Goal: Task Accomplishment & Management: Complete application form

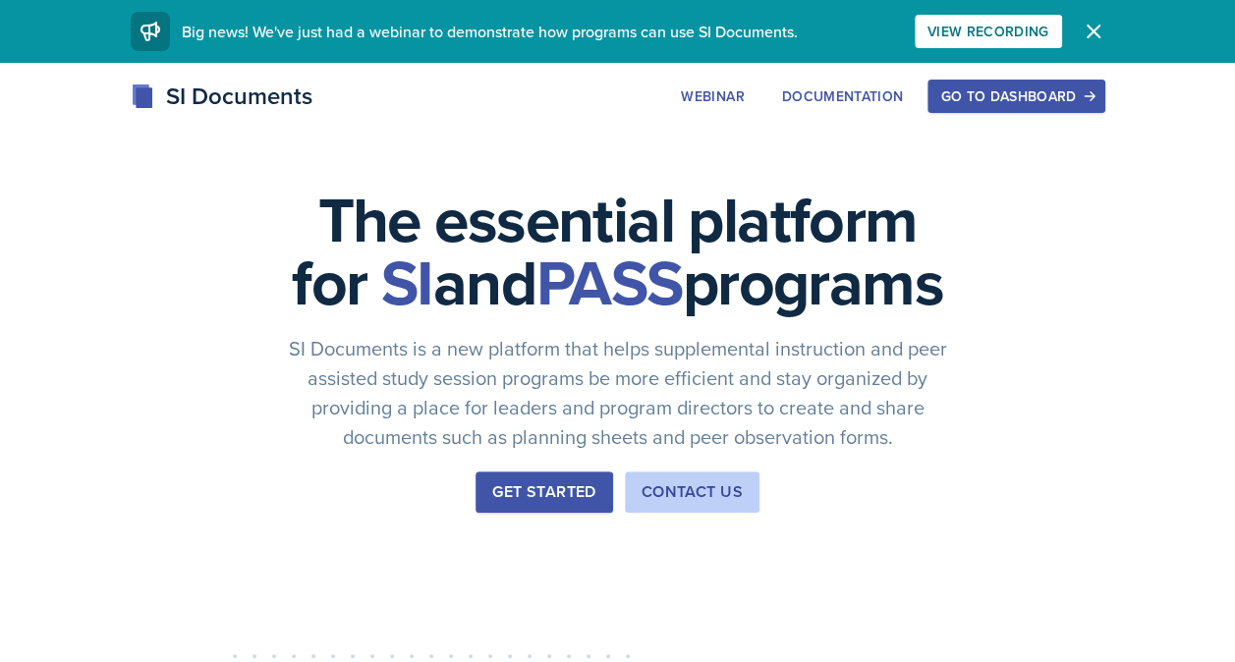
click at [1079, 97] on div "Go to Dashboard" at bounding box center [1015, 96] width 151 height 16
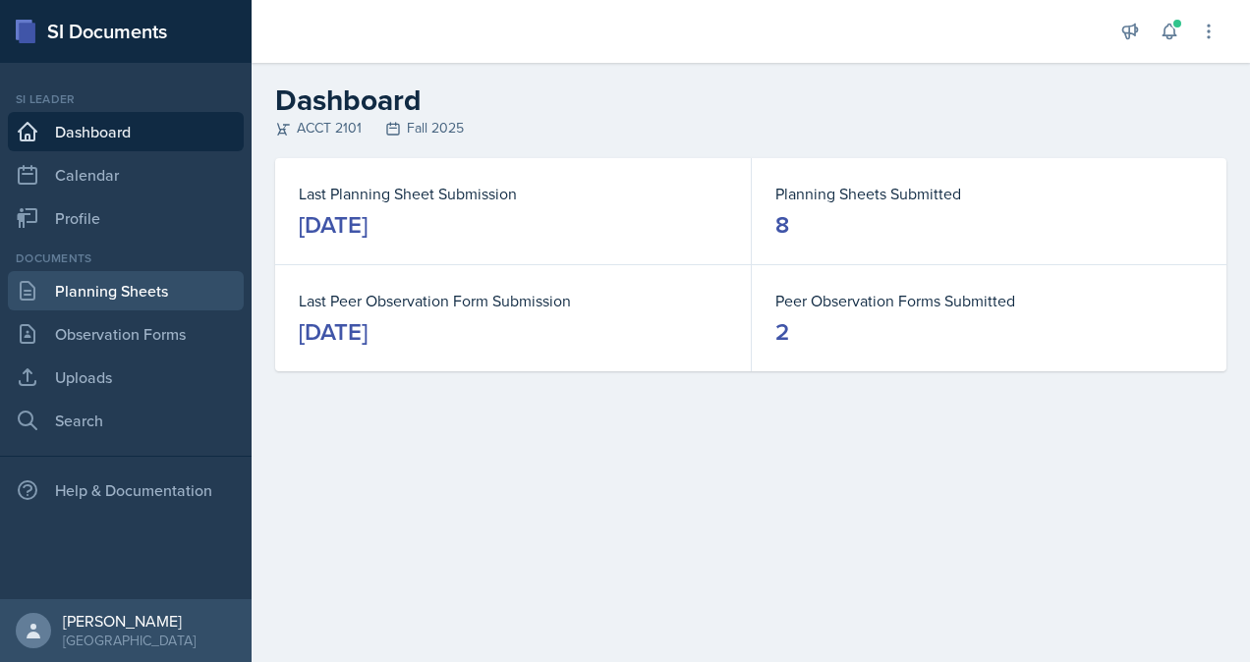
click at [96, 302] on link "Planning Sheets" at bounding box center [126, 290] width 236 height 39
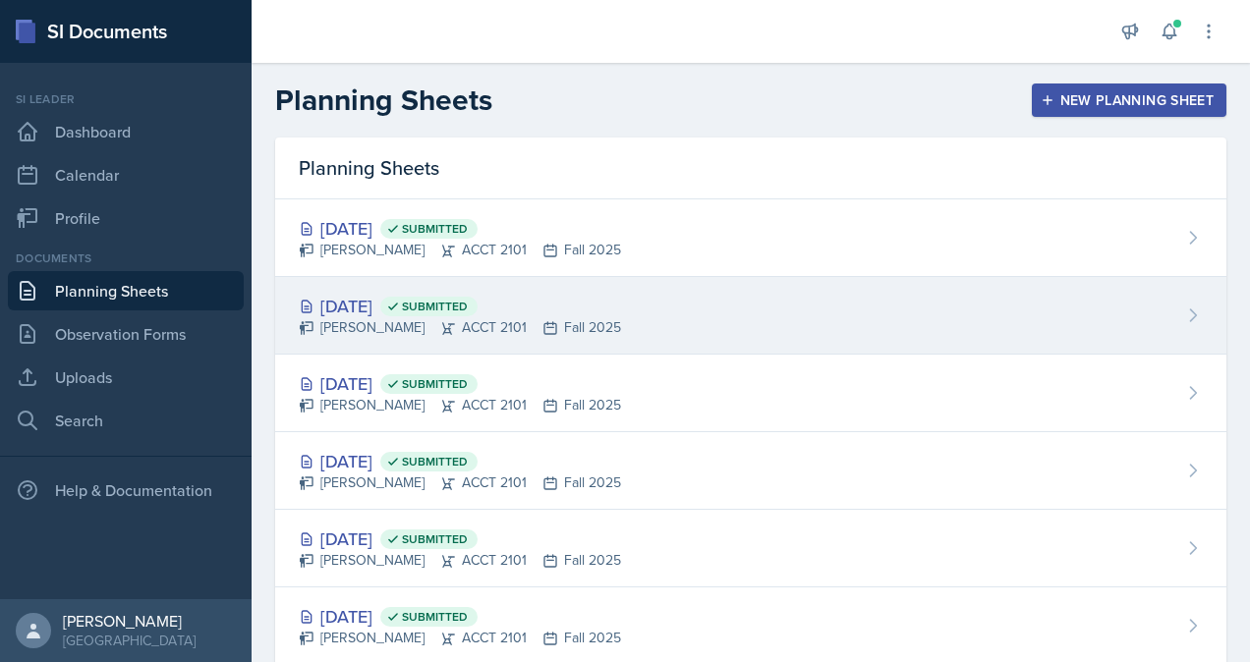
click at [428, 302] on div "[DATE] Submitted" at bounding box center [460, 306] width 322 height 27
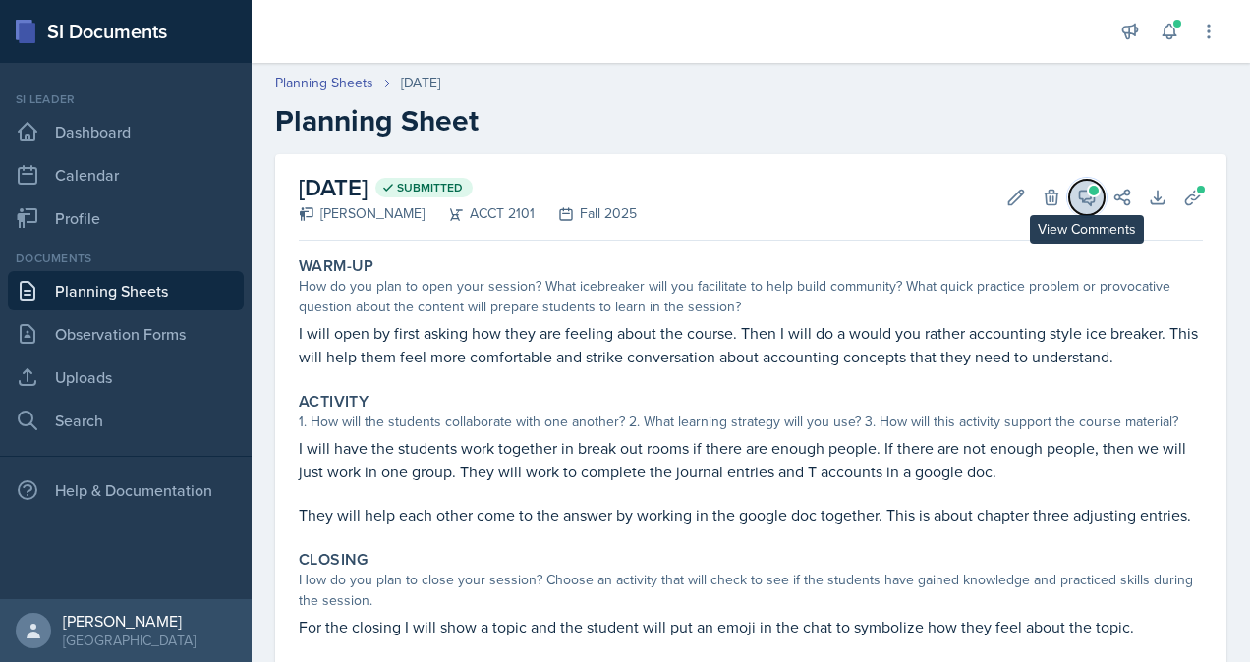
click at [1077, 200] on icon at bounding box center [1087, 198] width 20 height 20
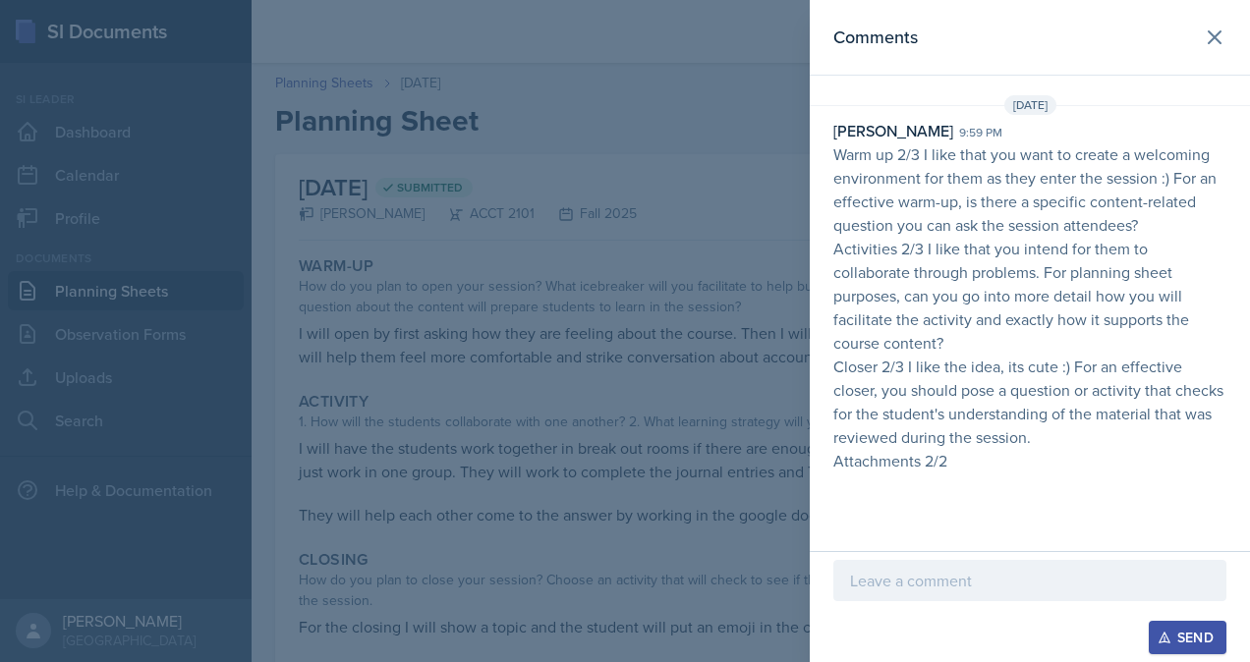
click at [949, 586] on p at bounding box center [1030, 581] width 360 height 24
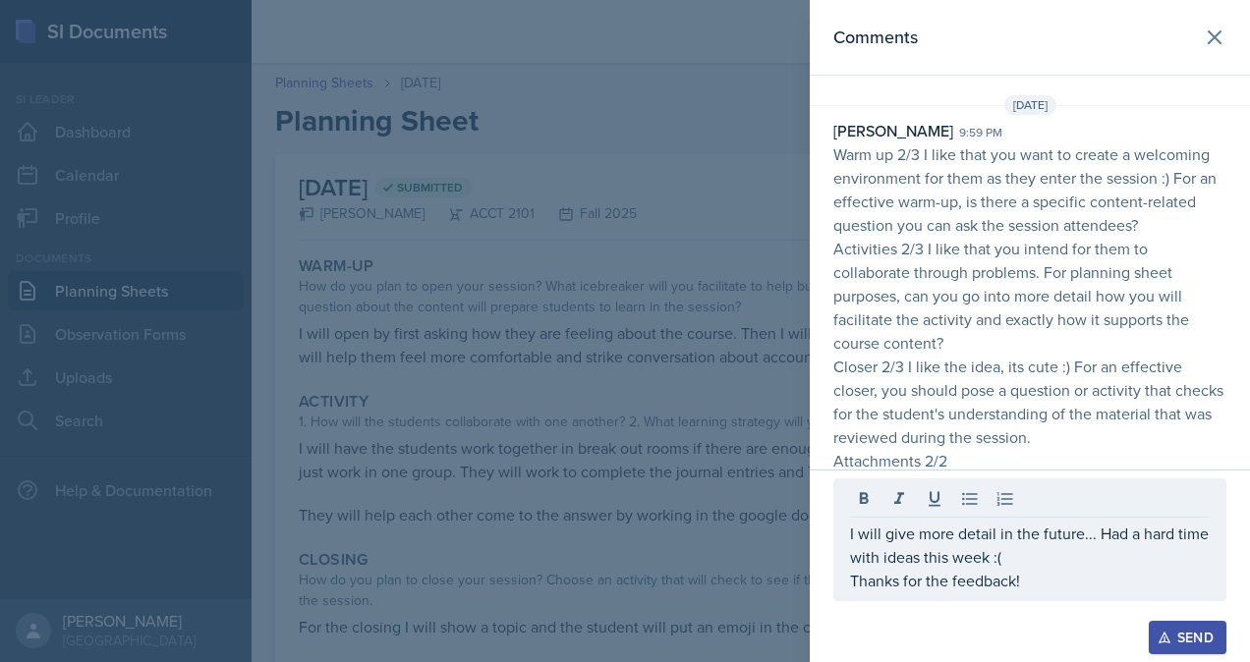
click at [1170, 641] on icon "button" at bounding box center [1164, 638] width 14 height 14
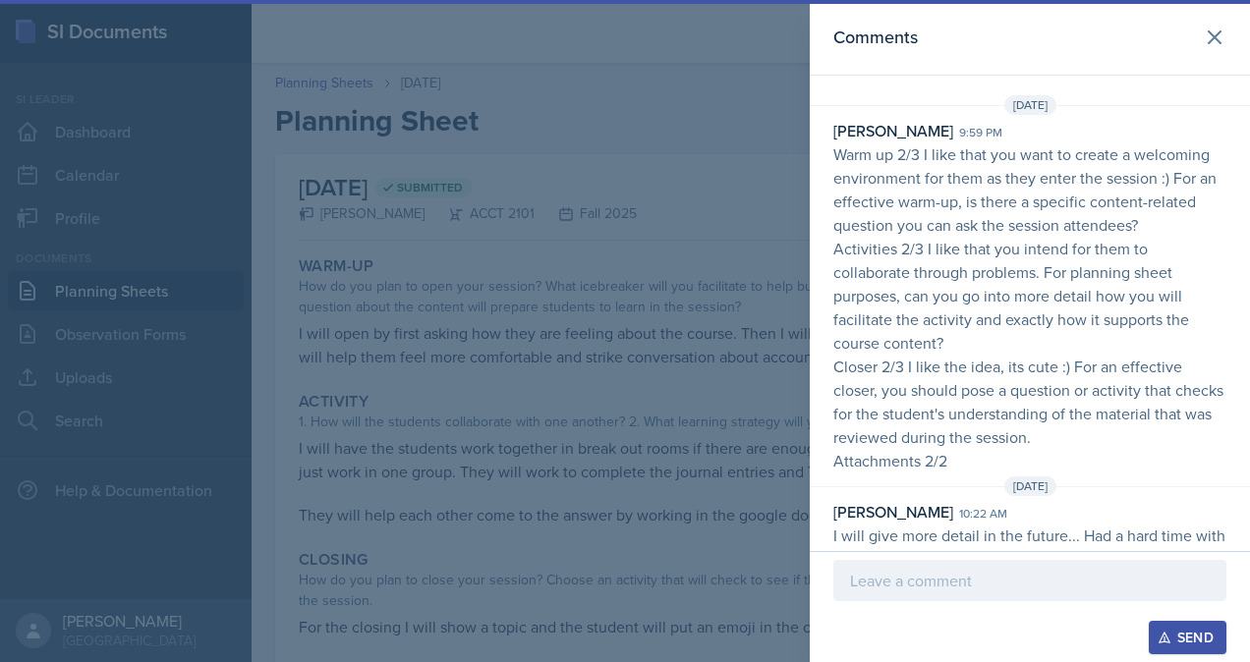
scroll to position [47, 0]
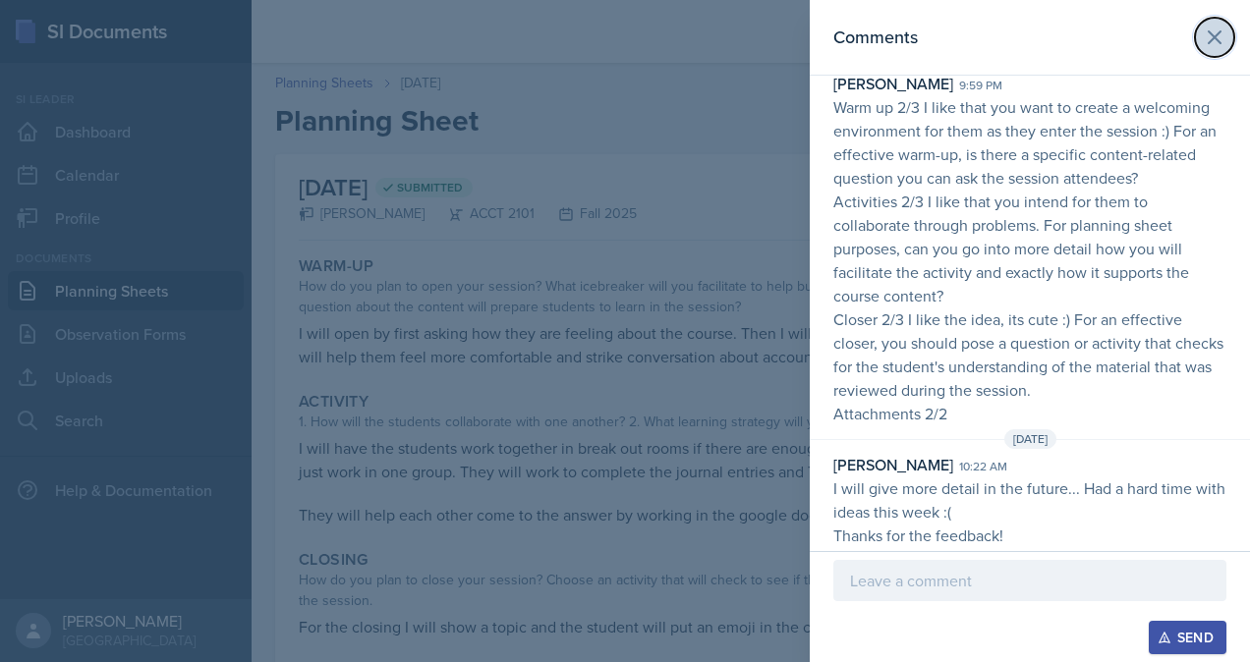
click at [1202, 37] on icon at bounding box center [1214, 38] width 24 height 24
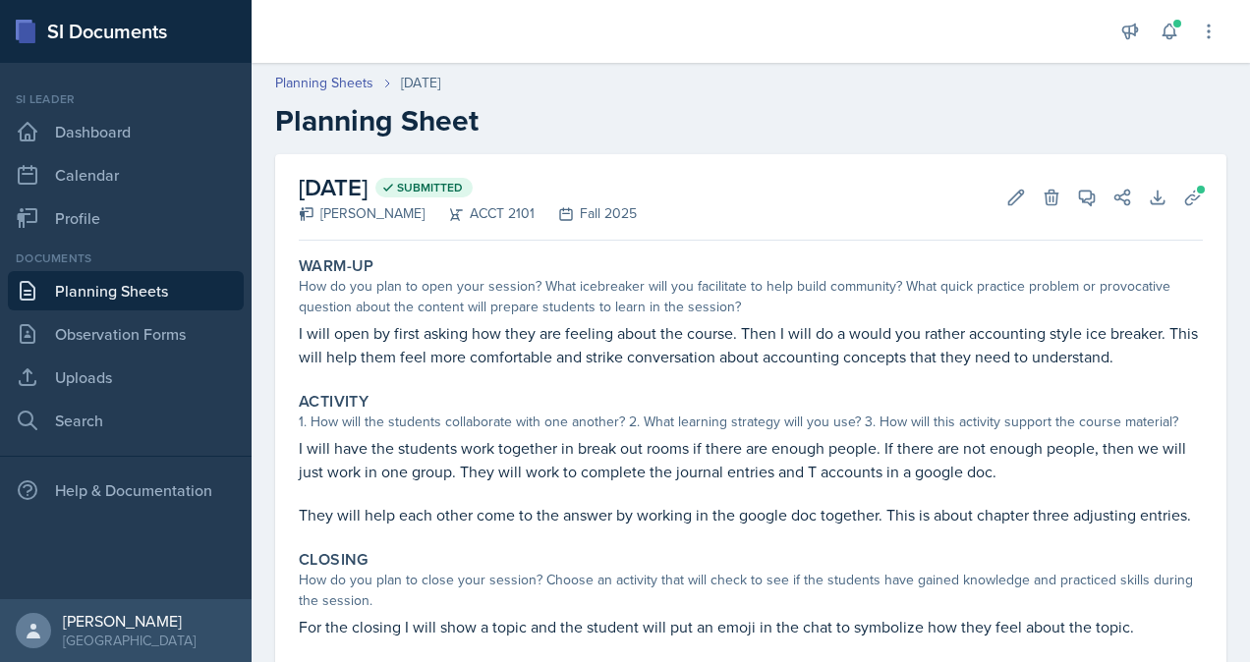
click at [140, 293] on link "Planning Sheets" at bounding box center [126, 290] width 236 height 39
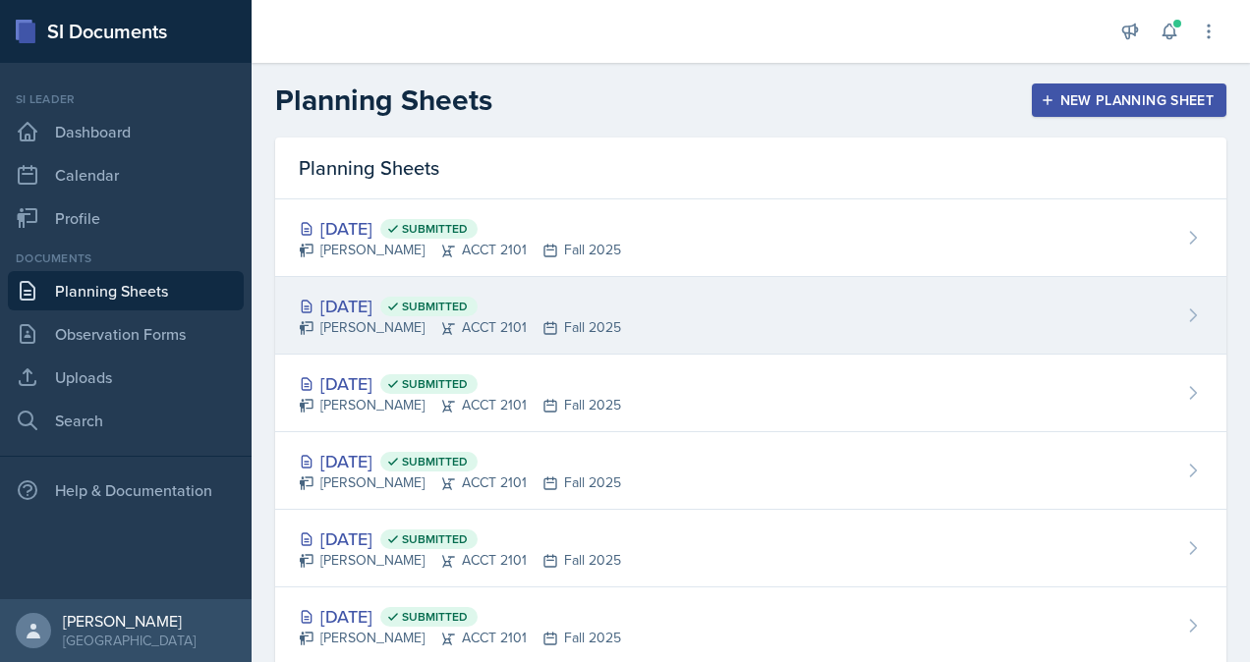
click at [434, 310] on div "[DATE] Submitted" at bounding box center [460, 306] width 322 height 27
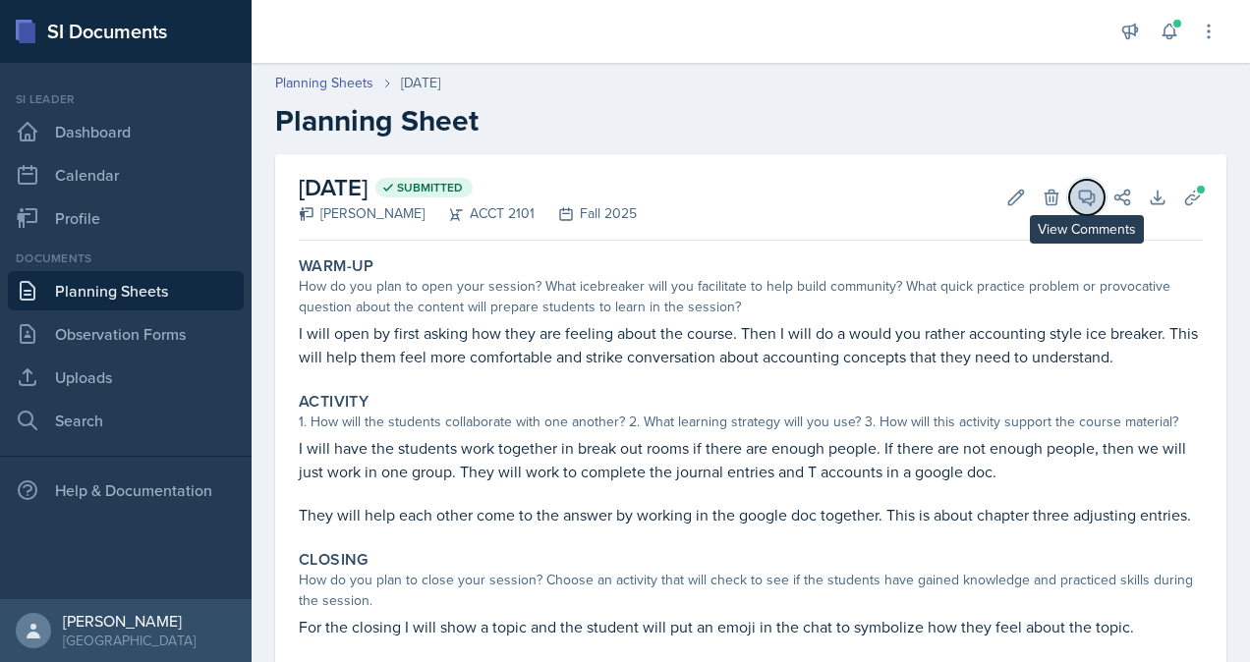
click at [1080, 201] on icon at bounding box center [1087, 198] width 15 height 15
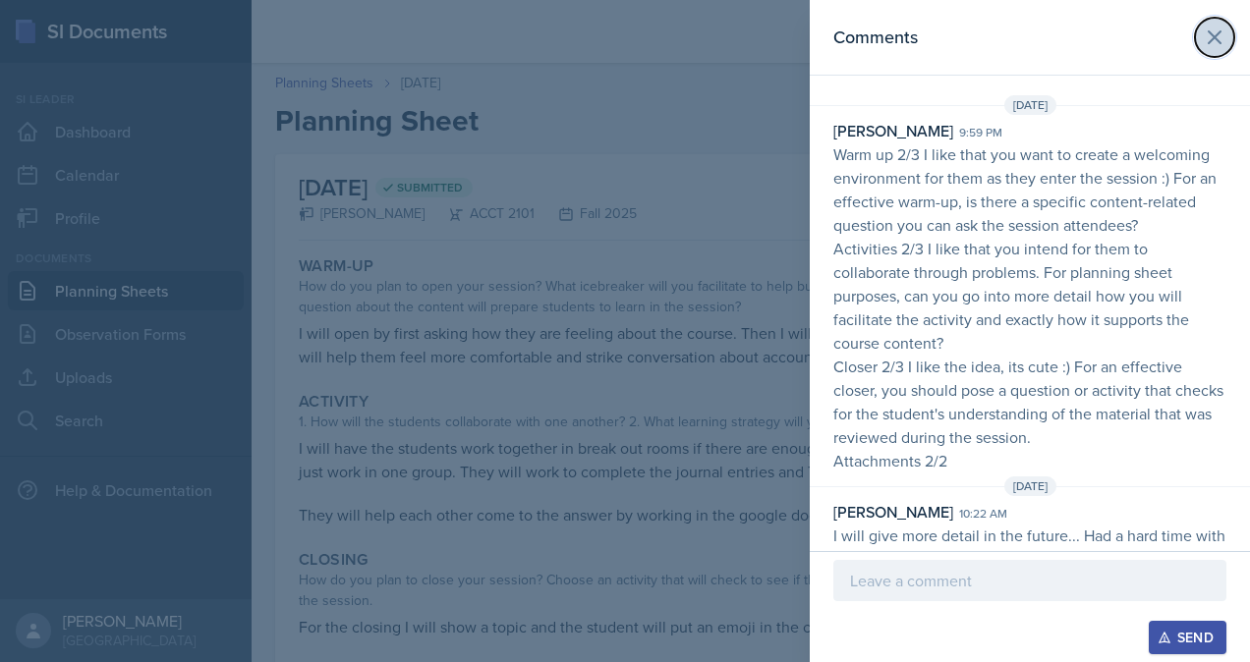
click at [1205, 32] on icon at bounding box center [1214, 38] width 24 height 24
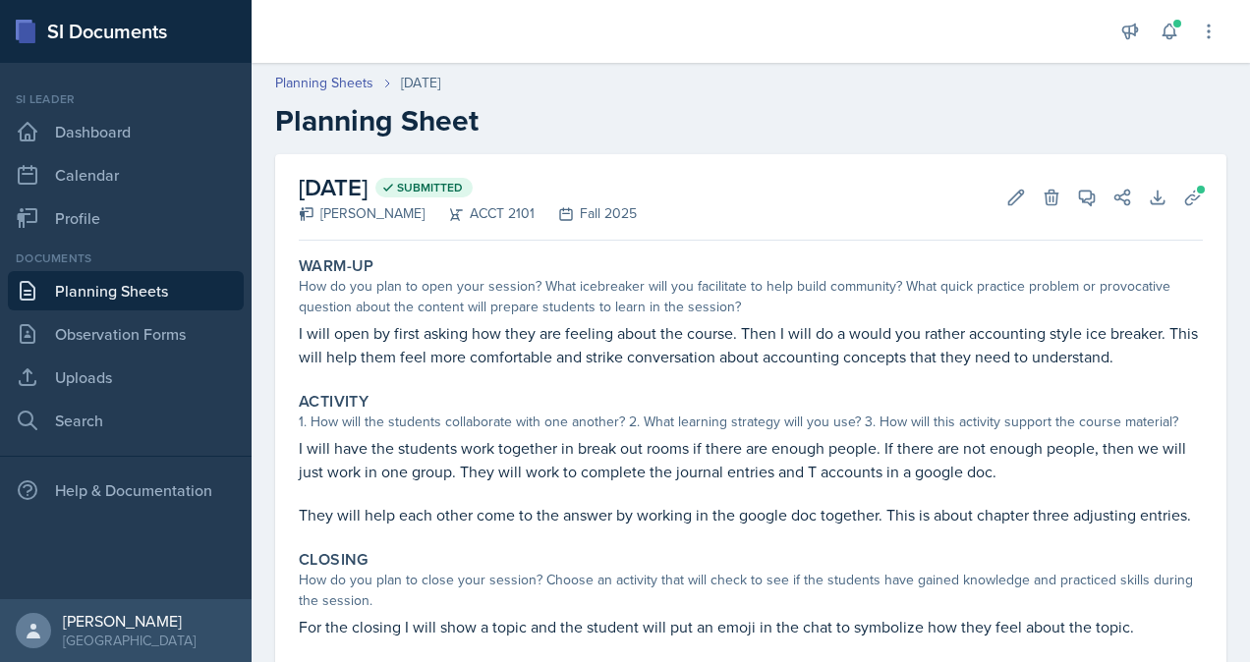
click at [103, 289] on link "Planning Sheets" at bounding box center [126, 290] width 236 height 39
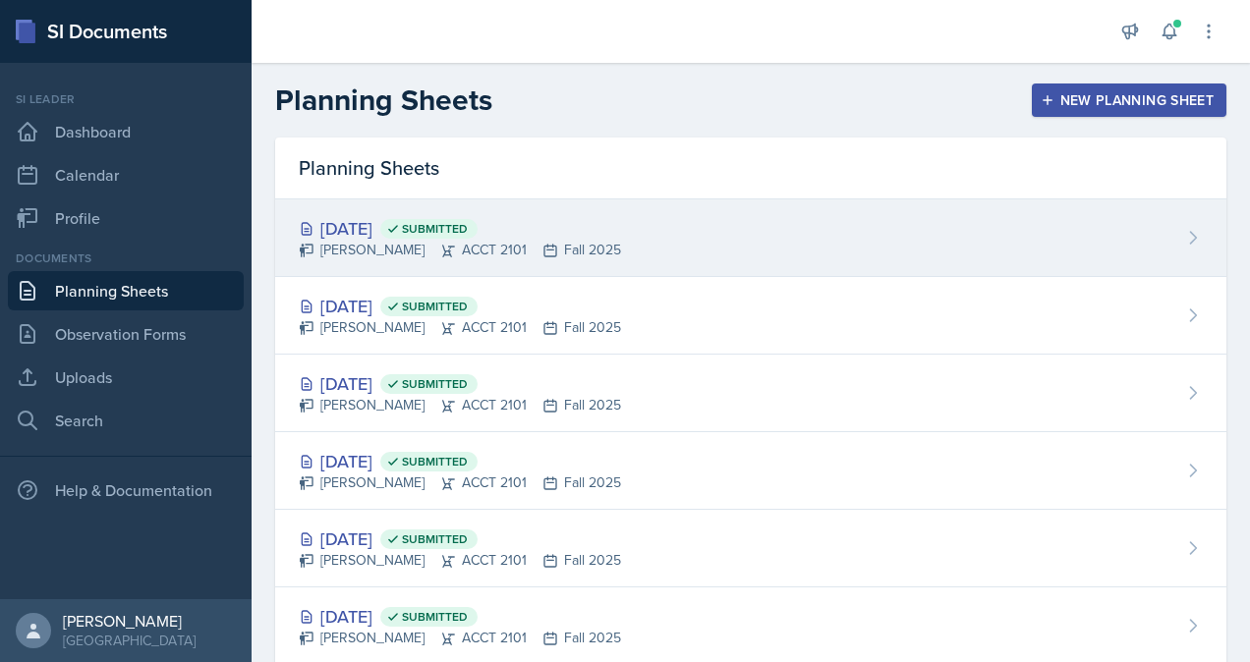
click at [468, 228] on span "Submitted" at bounding box center [435, 229] width 66 height 16
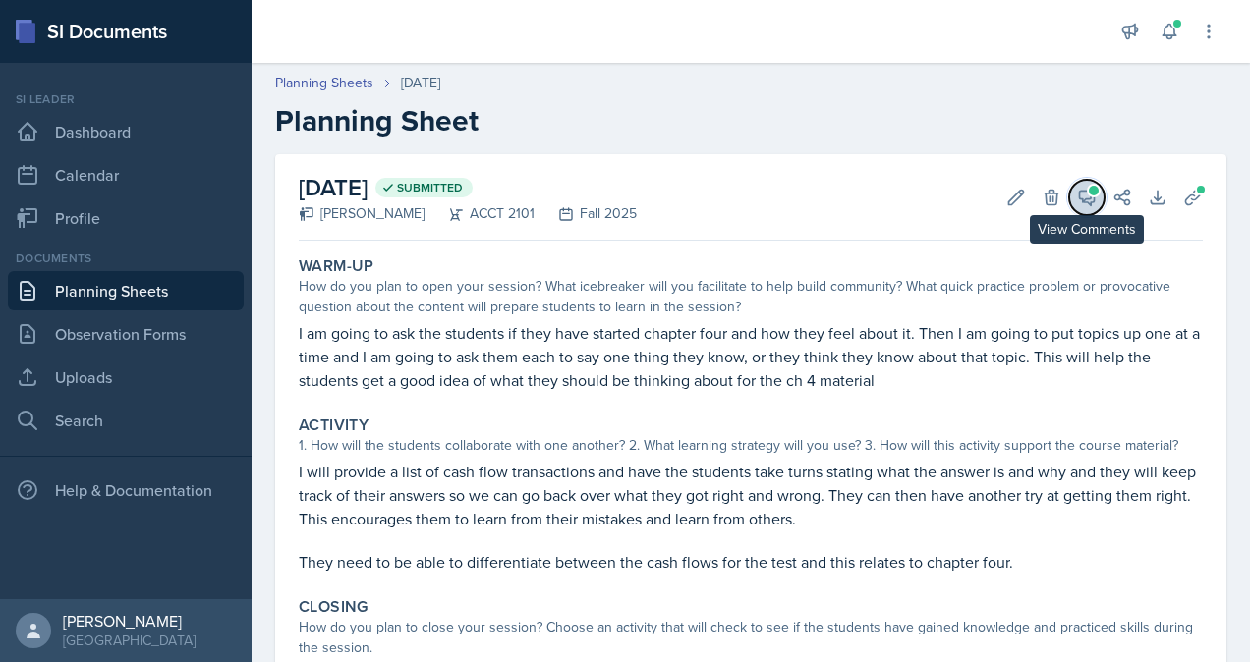
click at [1077, 195] on icon at bounding box center [1087, 198] width 20 height 20
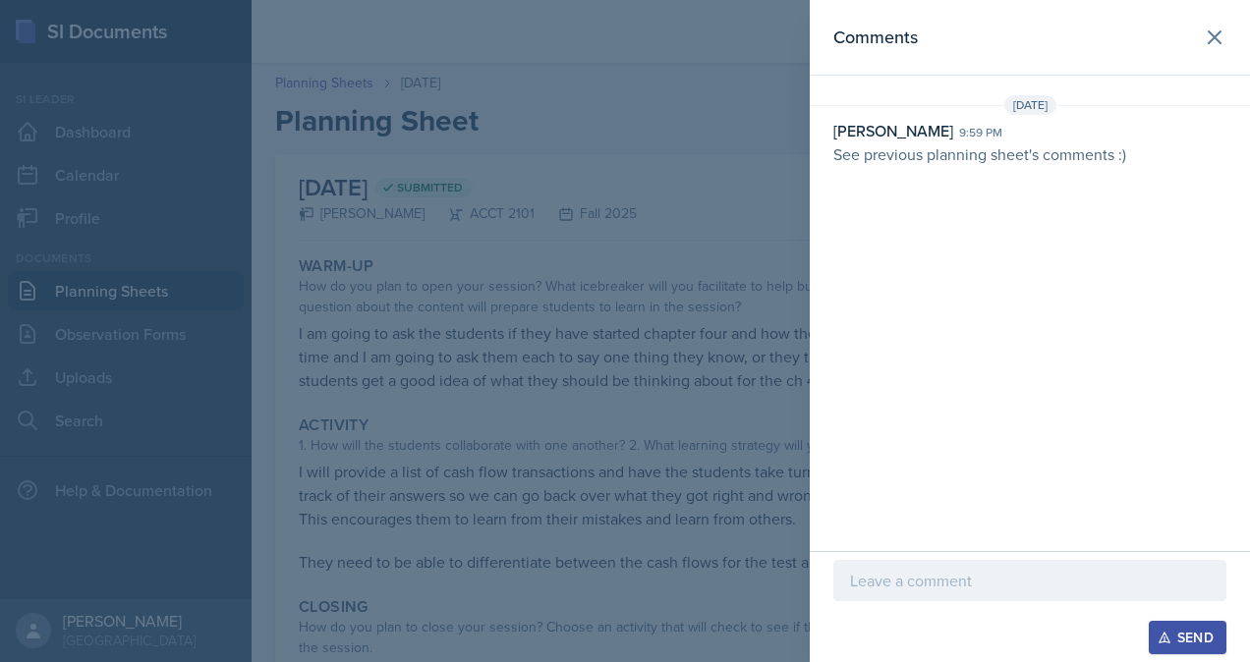
click at [996, 571] on p at bounding box center [1030, 581] width 360 height 24
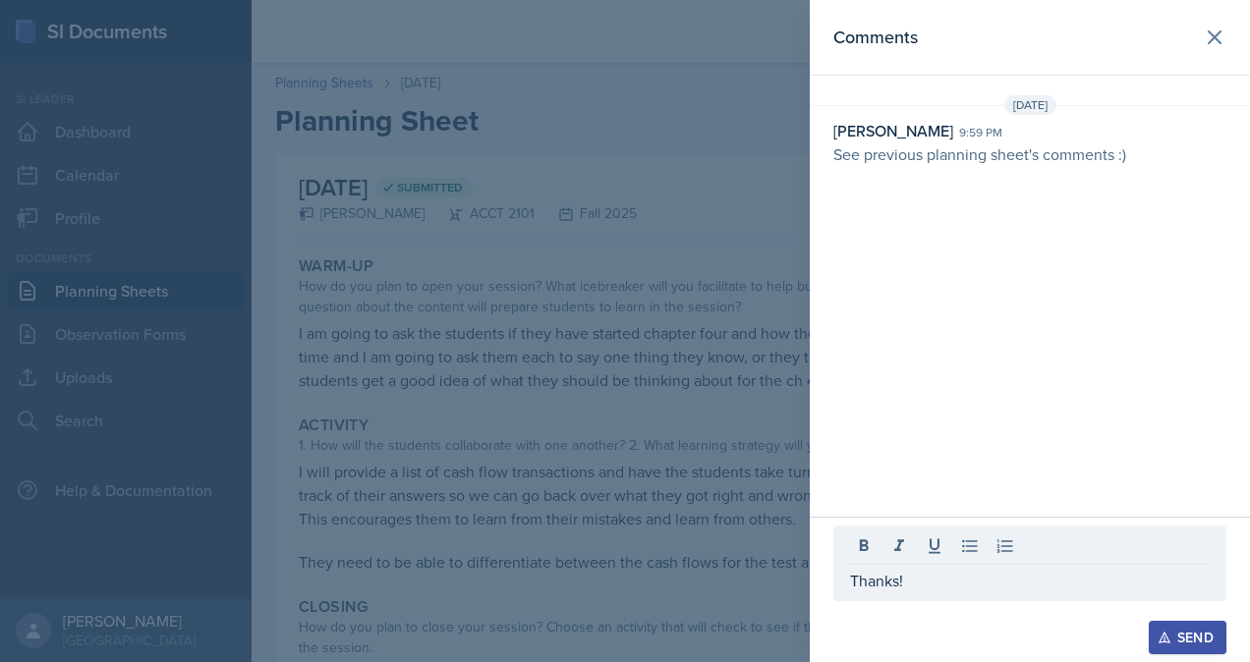
click at [1179, 639] on div "Send" at bounding box center [1187, 638] width 52 height 16
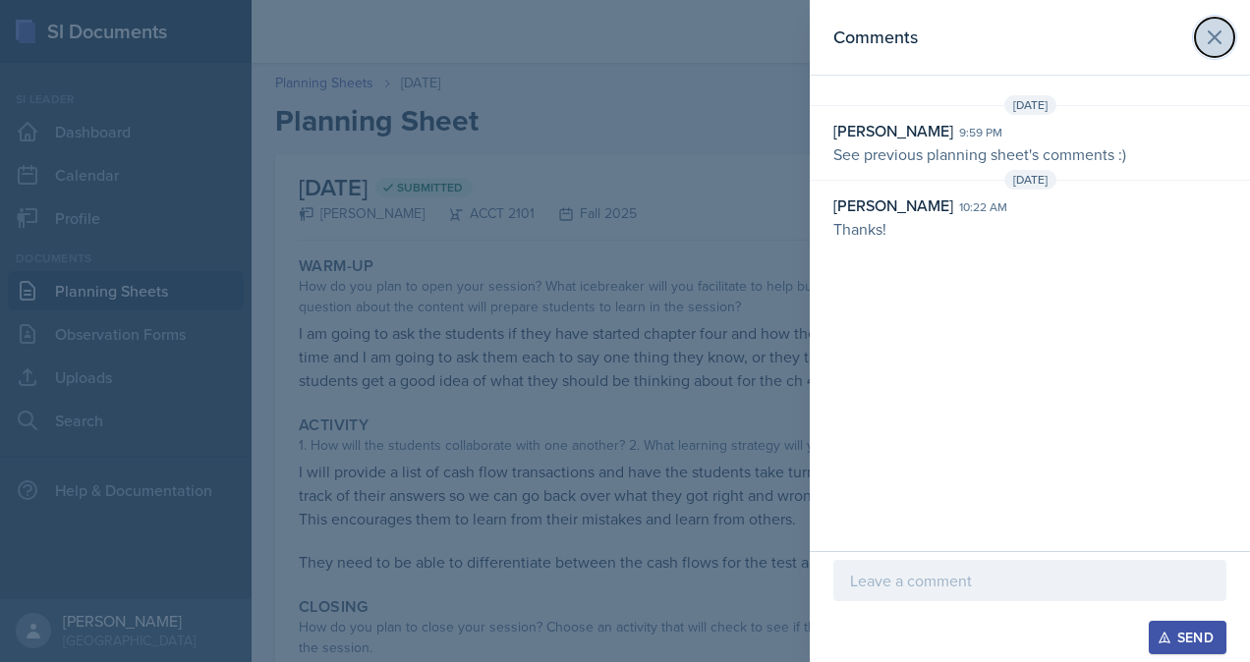
click at [1205, 36] on icon at bounding box center [1214, 38] width 24 height 24
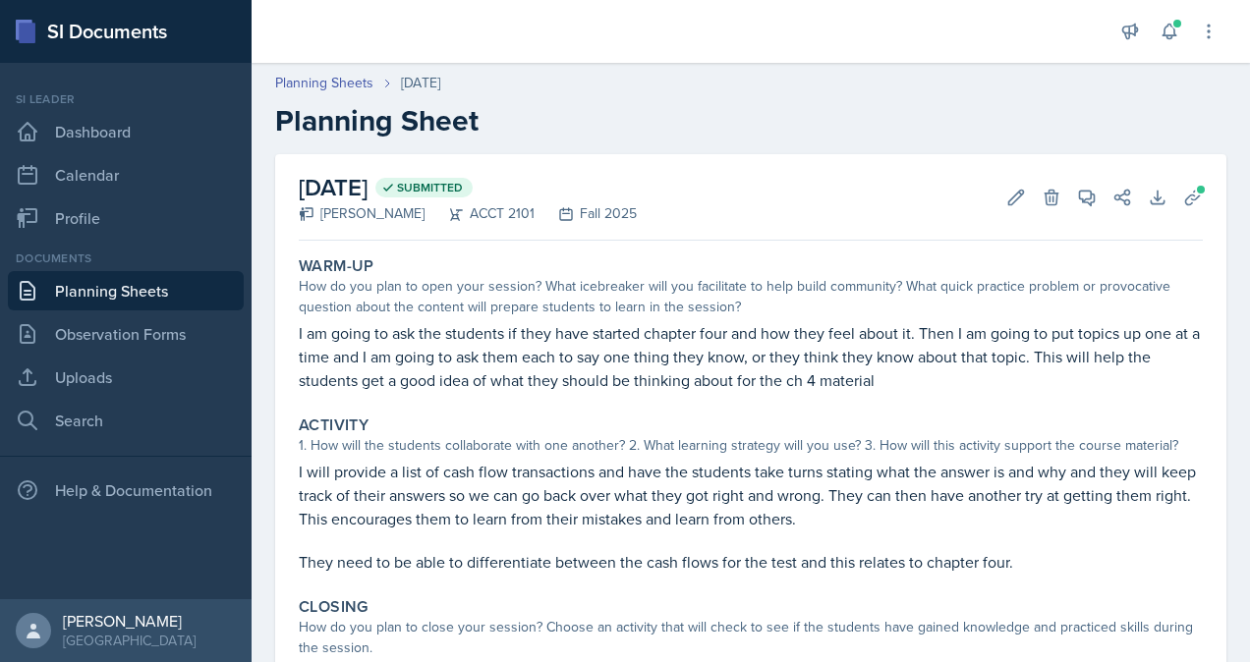
click at [167, 295] on link "Planning Sheets" at bounding box center [126, 290] width 236 height 39
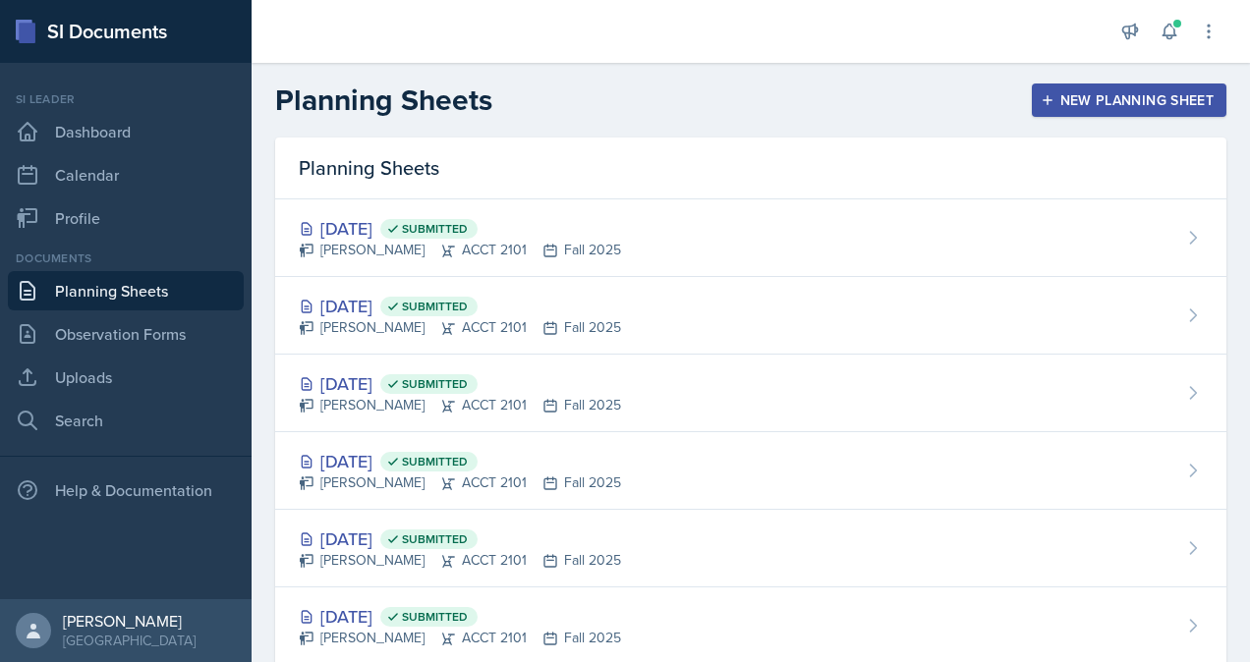
click at [1101, 100] on div "New Planning Sheet" at bounding box center [1128, 100] width 169 height 16
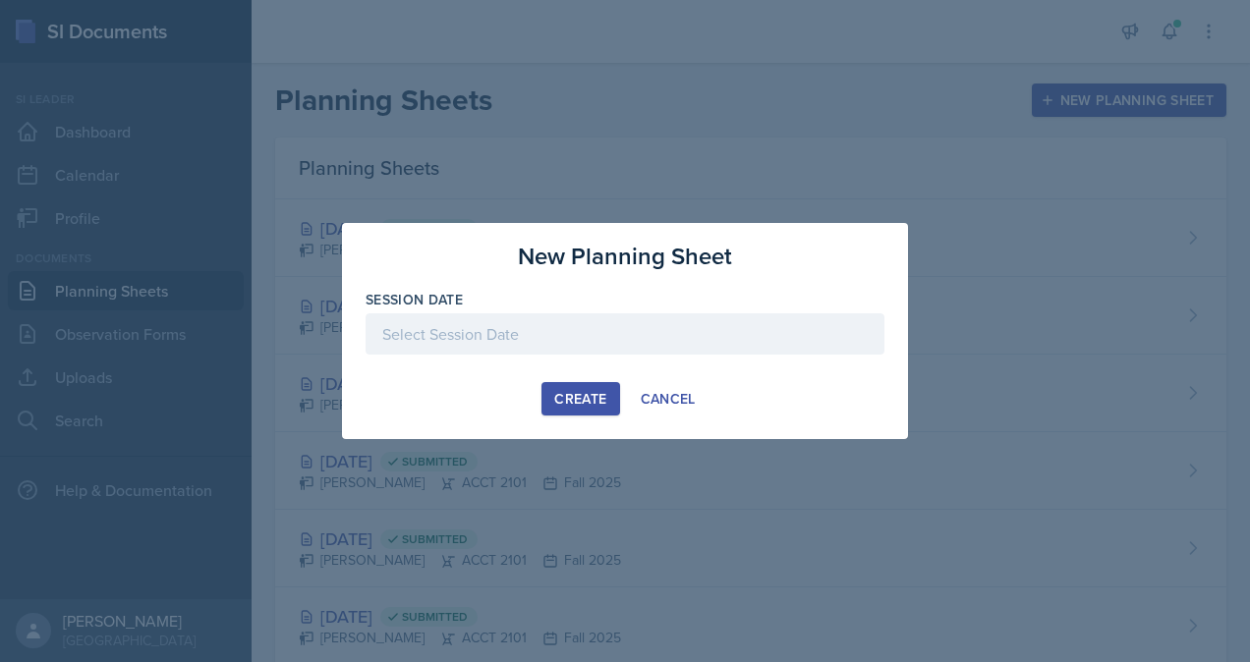
click at [588, 314] on div at bounding box center [624, 333] width 519 height 41
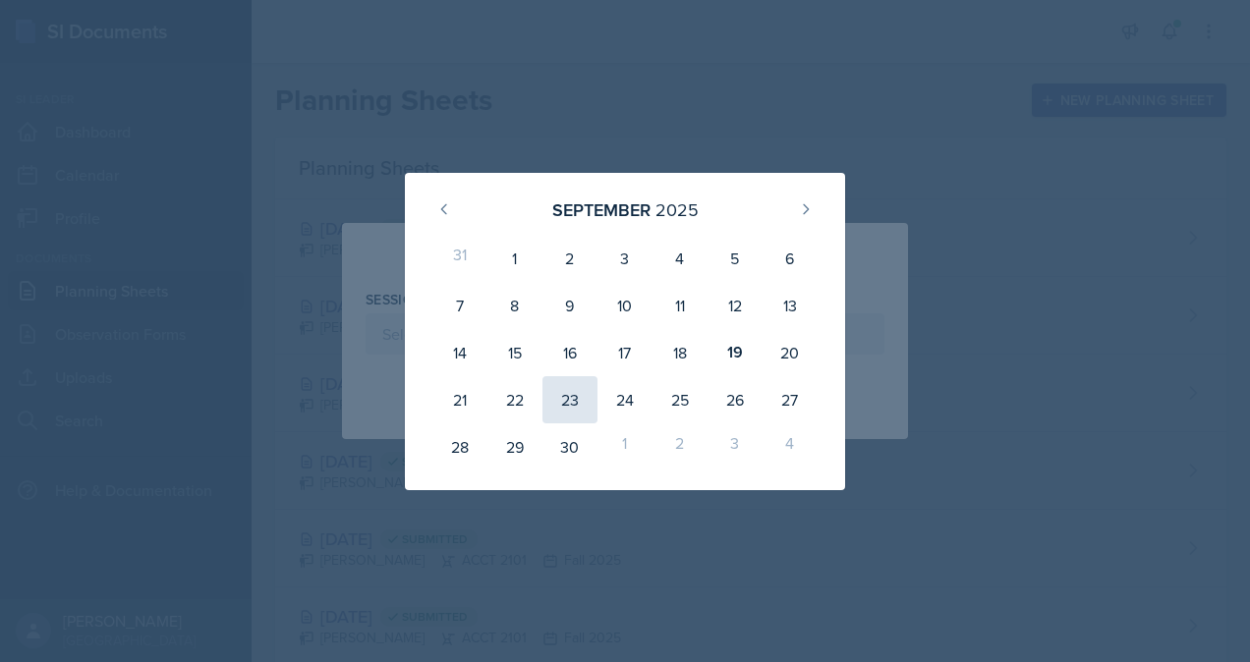
click at [566, 406] on div "23" at bounding box center [569, 399] width 55 height 47
type input "[DATE]"
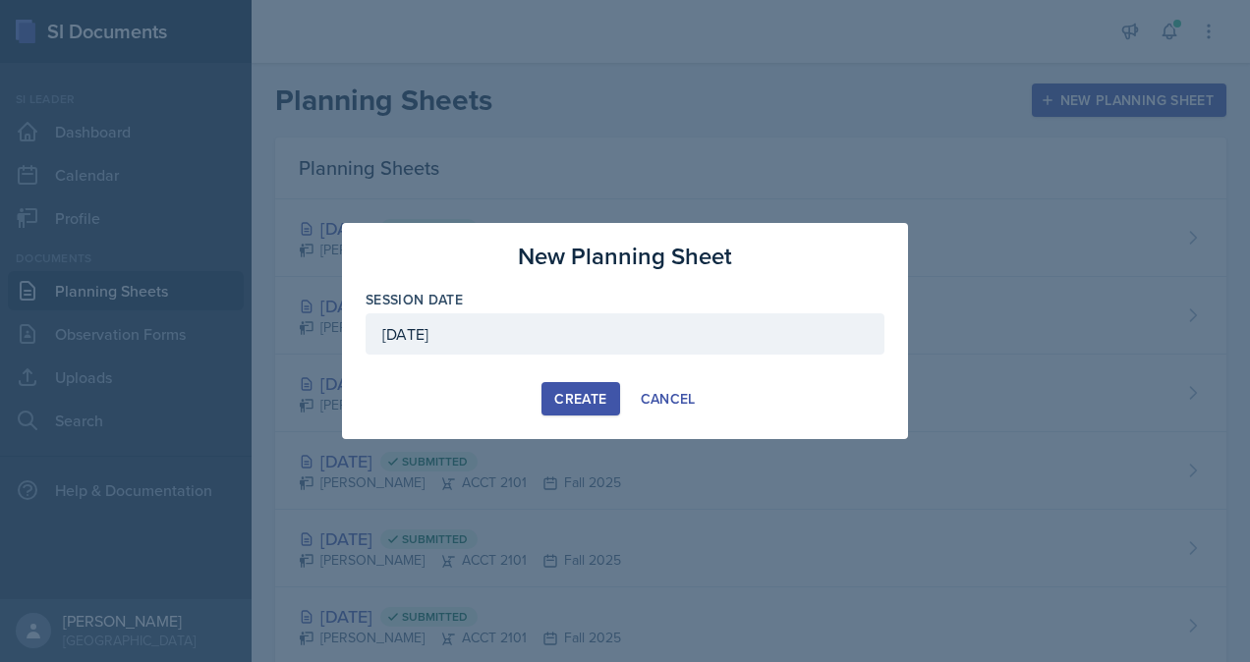
click at [577, 402] on div "Create" at bounding box center [580, 399] width 52 height 16
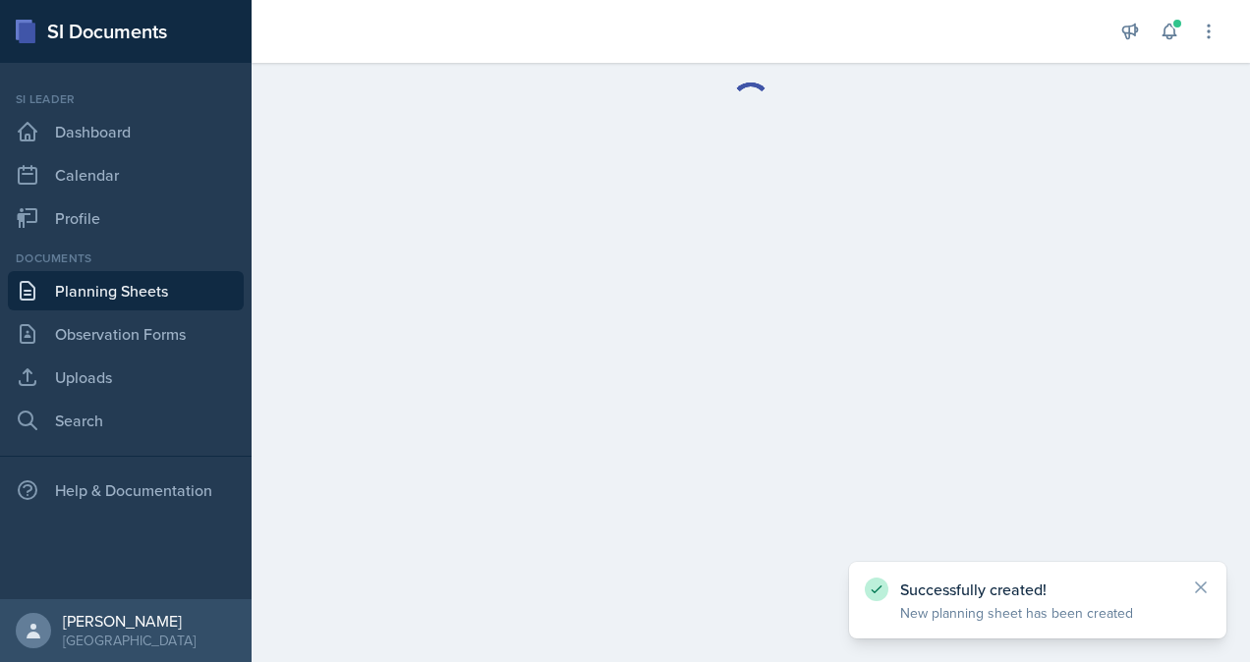
click at [116, 299] on link "Planning Sheets" at bounding box center [126, 290] width 236 height 39
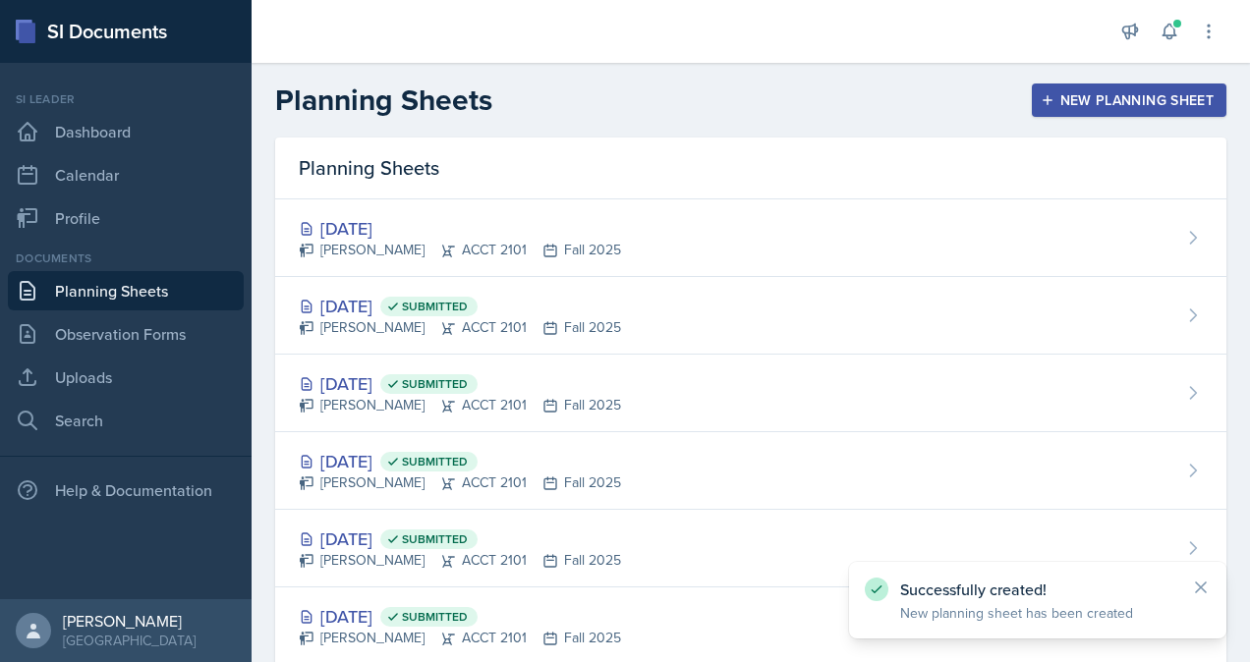
click at [1032, 109] on button "New Planning Sheet" at bounding box center [1129, 100] width 195 height 33
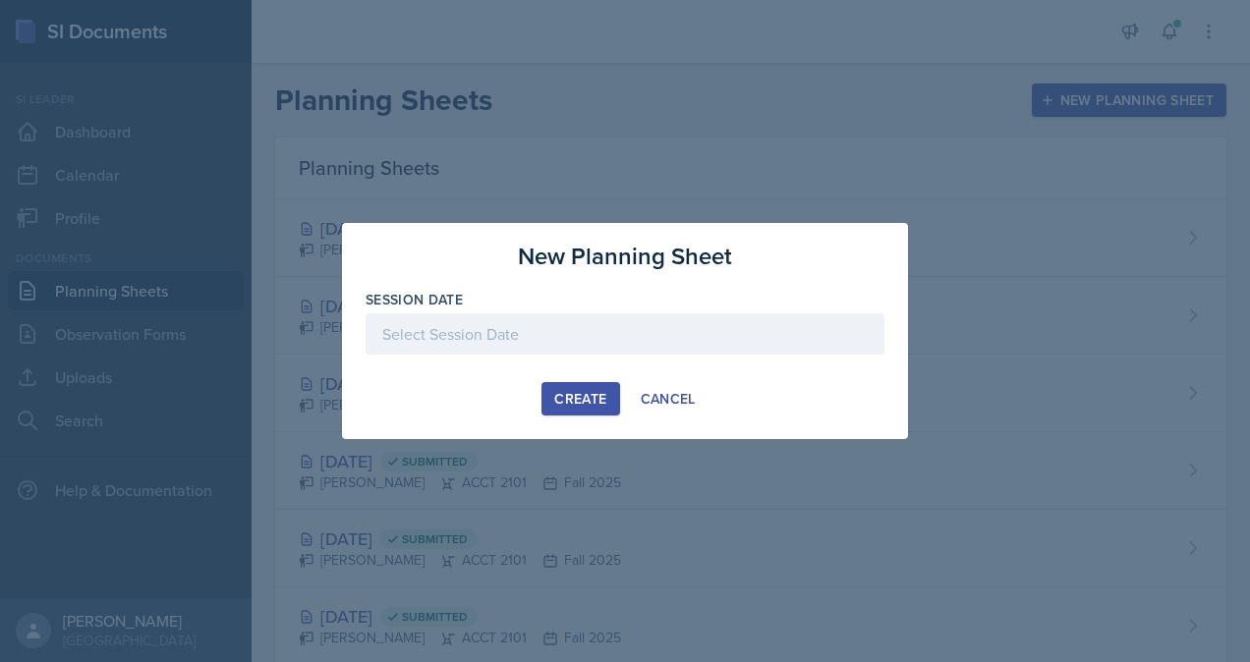
click at [573, 404] on div "Create" at bounding box center [580, 399] width 52 height 16
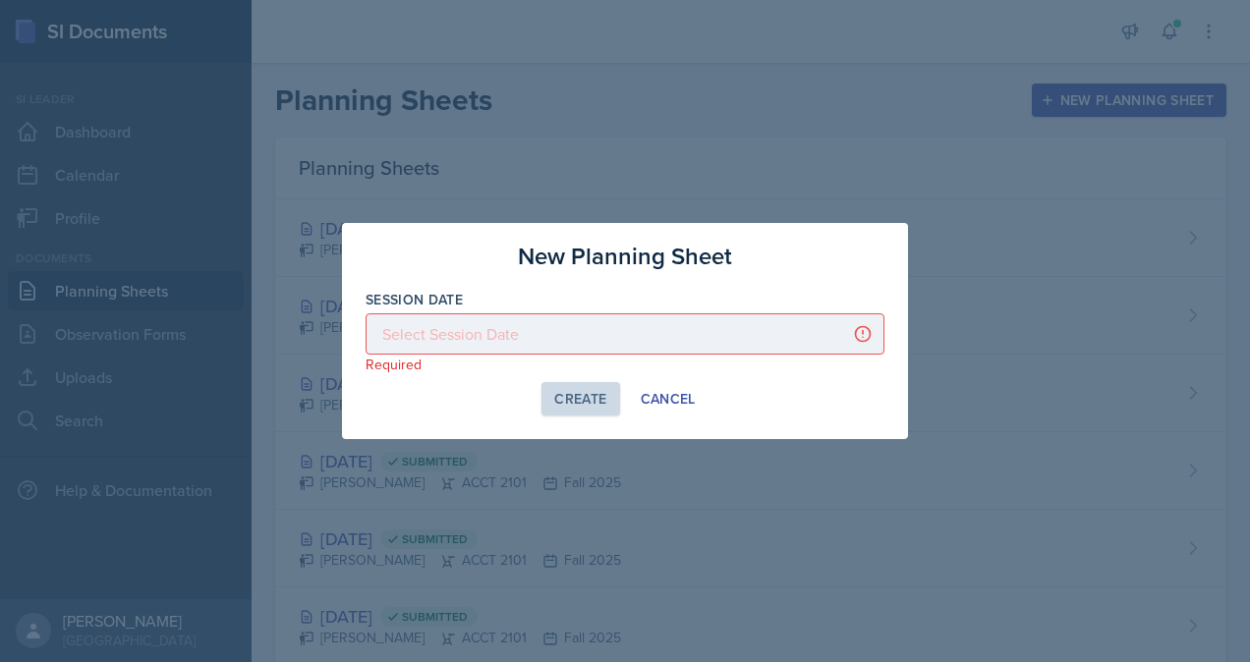
click at [513, 356] on p "Required" at bounding box center [624, 365] width 519 height 20
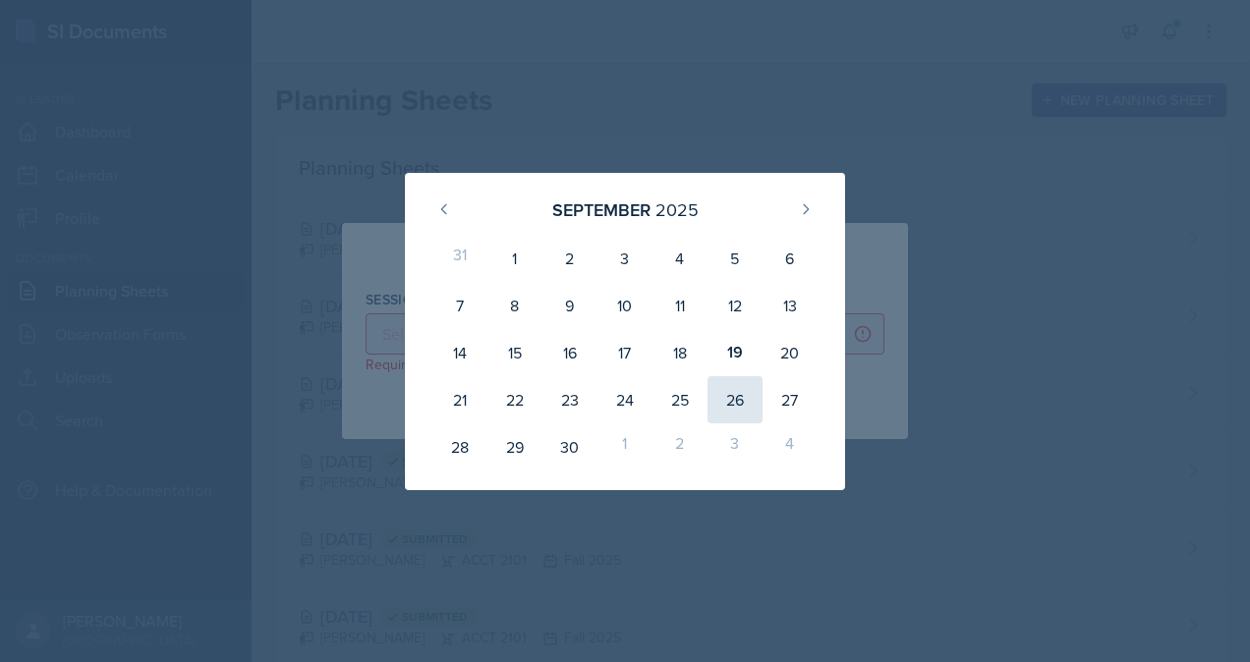
click at [737, 403] on div "26" at bounding box center [734, 399] width 55 height 47
type input "[DATE]"
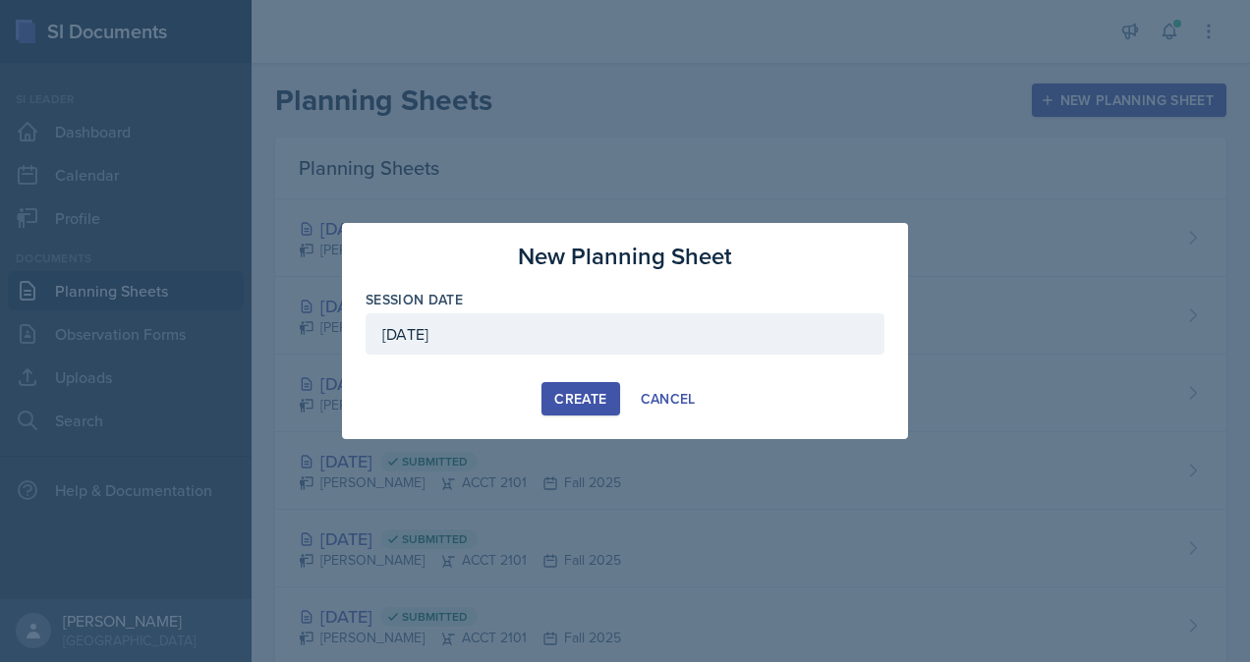
click at [559, 401] on div "Create" at bounding box center [580, 399] width 52 height 16
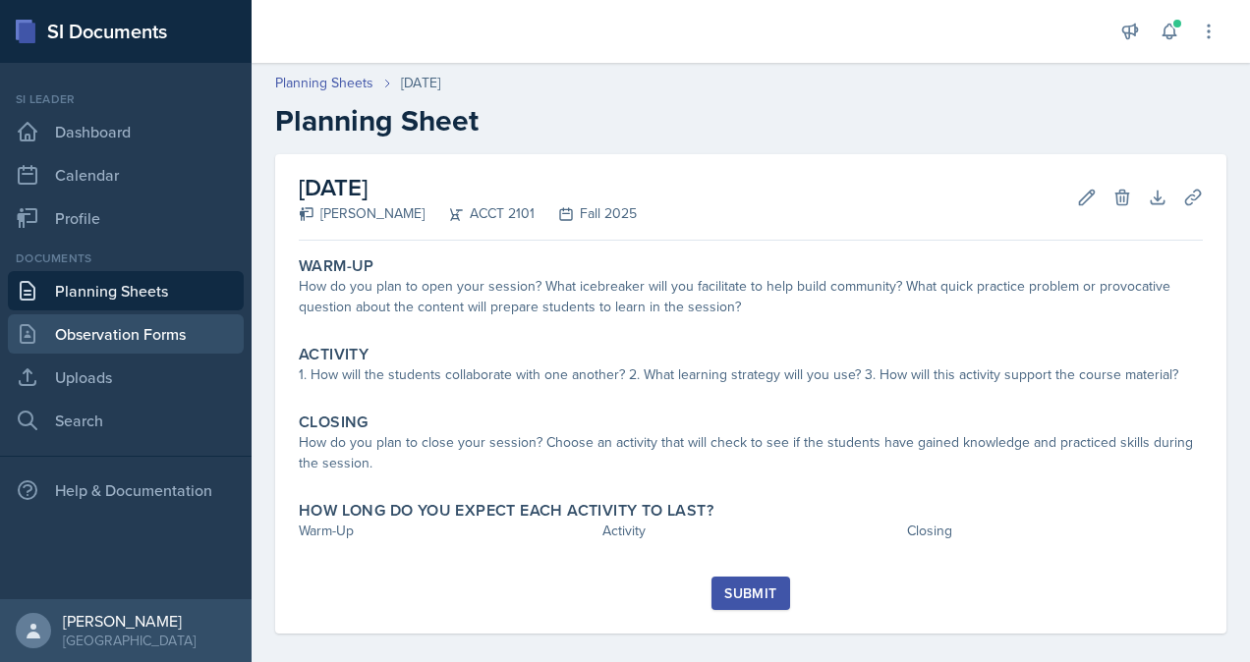
click at [136, 332] on link "Observation Forms" at bounding box center [126, 333] width 236 height 39
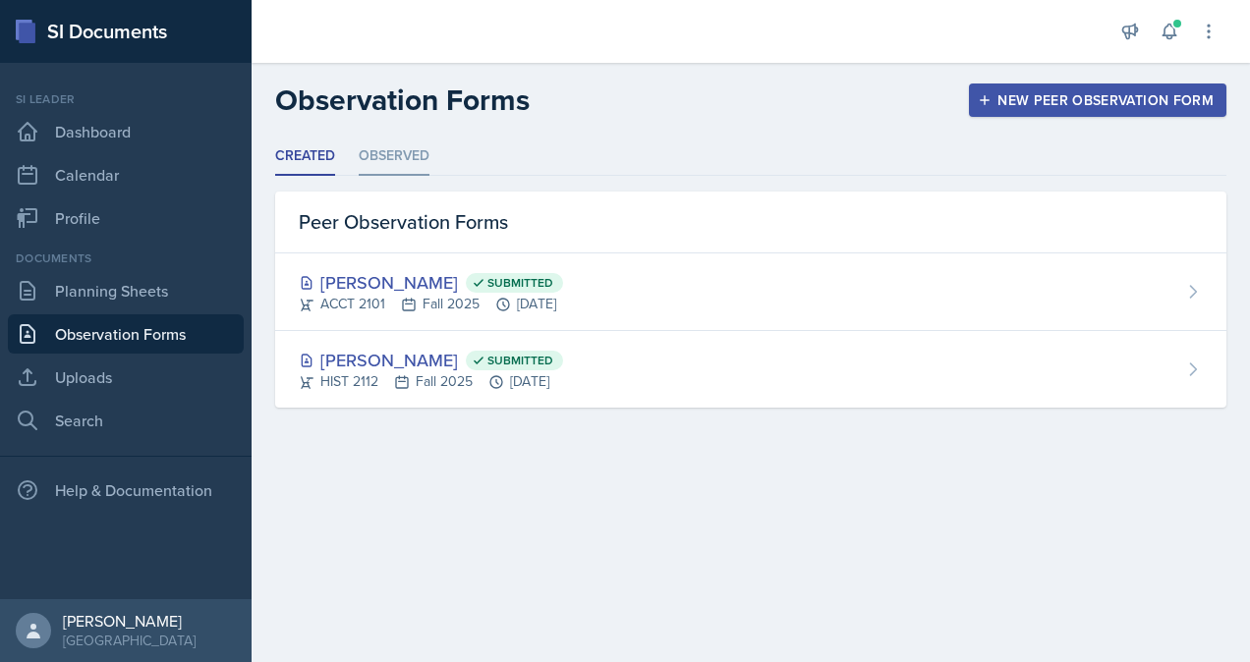
click at [417, 170] on li "Observed" at bounding box center [394, 157] width 71 height 38
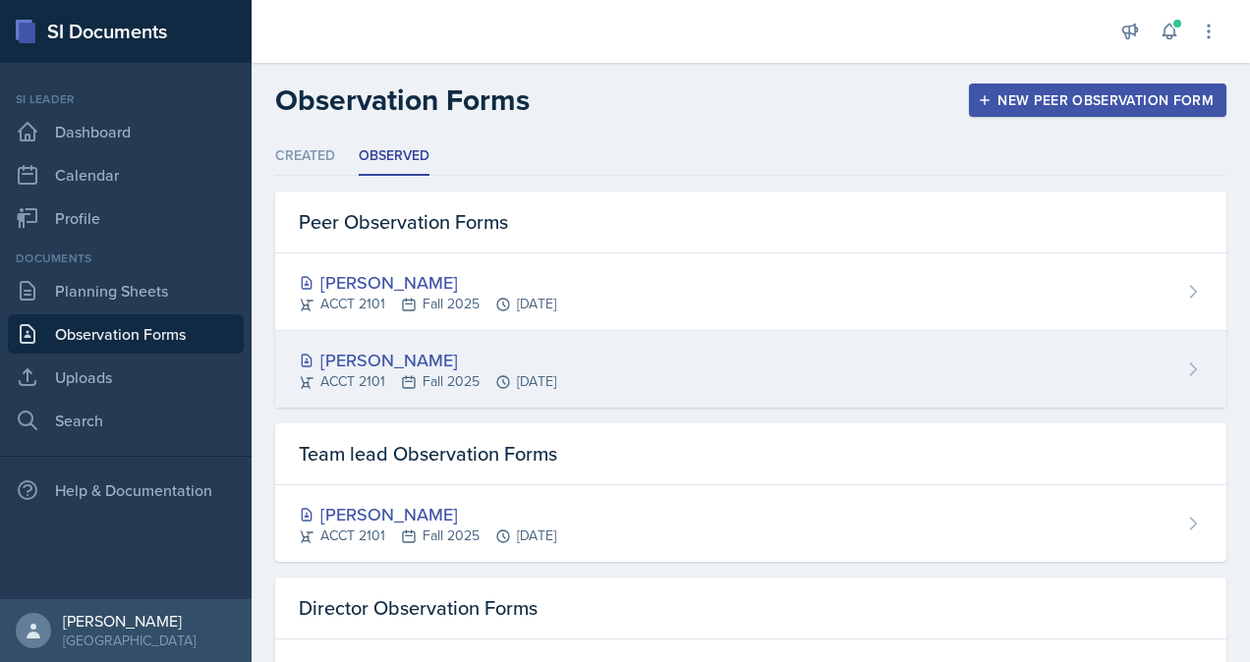
scroll to position [85, 0]
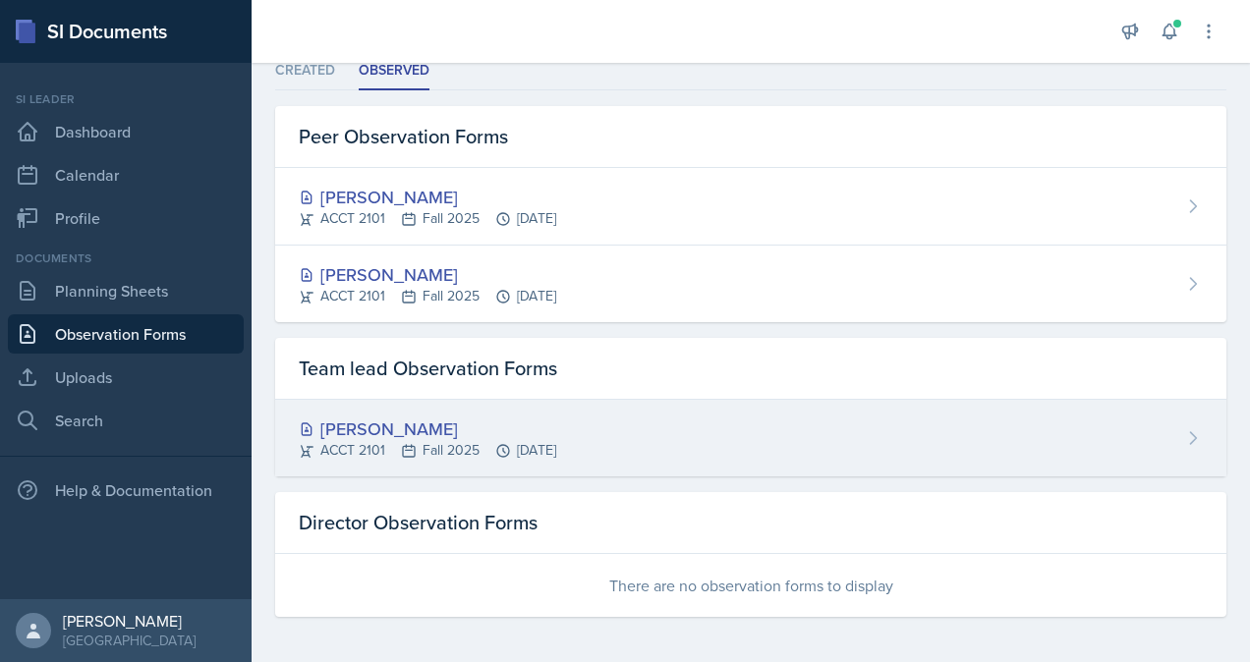
click at [527, 458] on div "ACCT 2101 Fall 2025 [DATE]" at bounding box center [427, 450] width 257 height 21
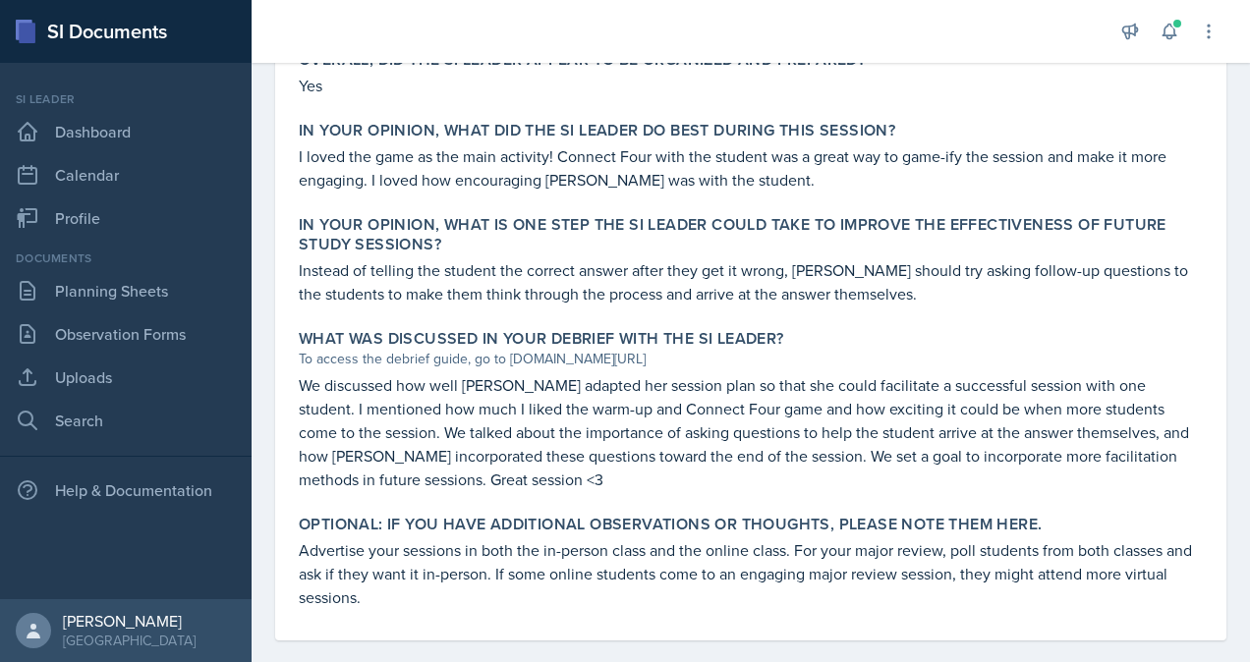
scroll to position [1022, 0]
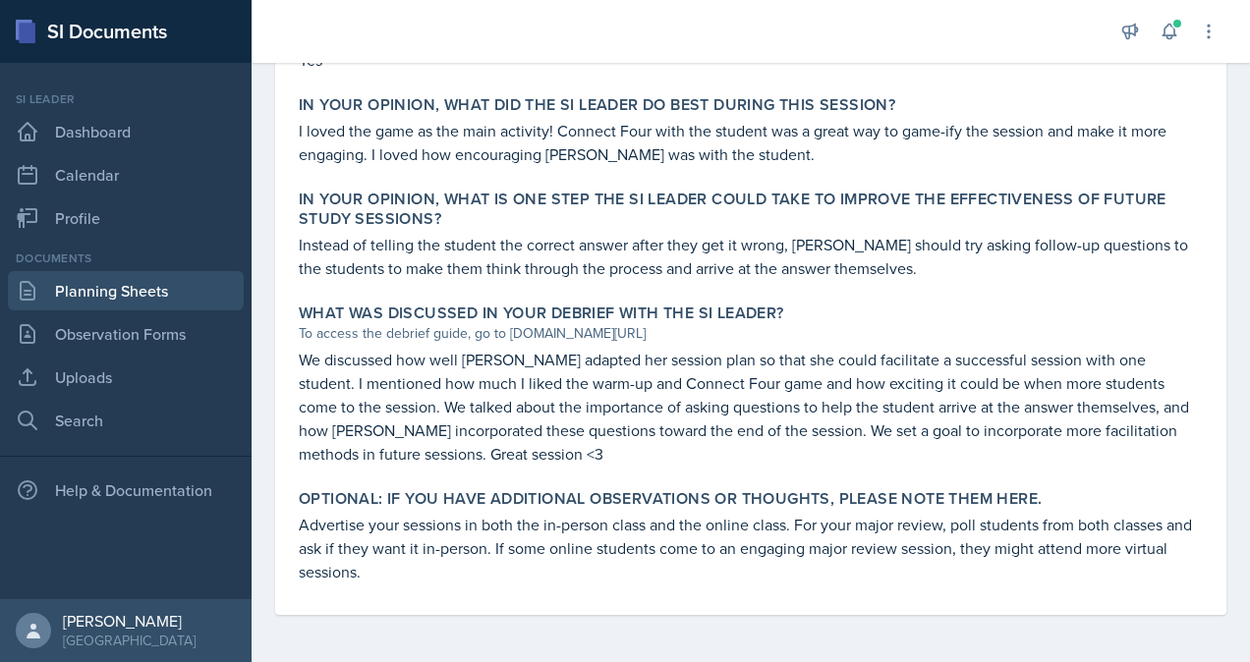
click at [162, 299] on link "Planning Sheets" at bounding box center [126, 290] width 236 height 39
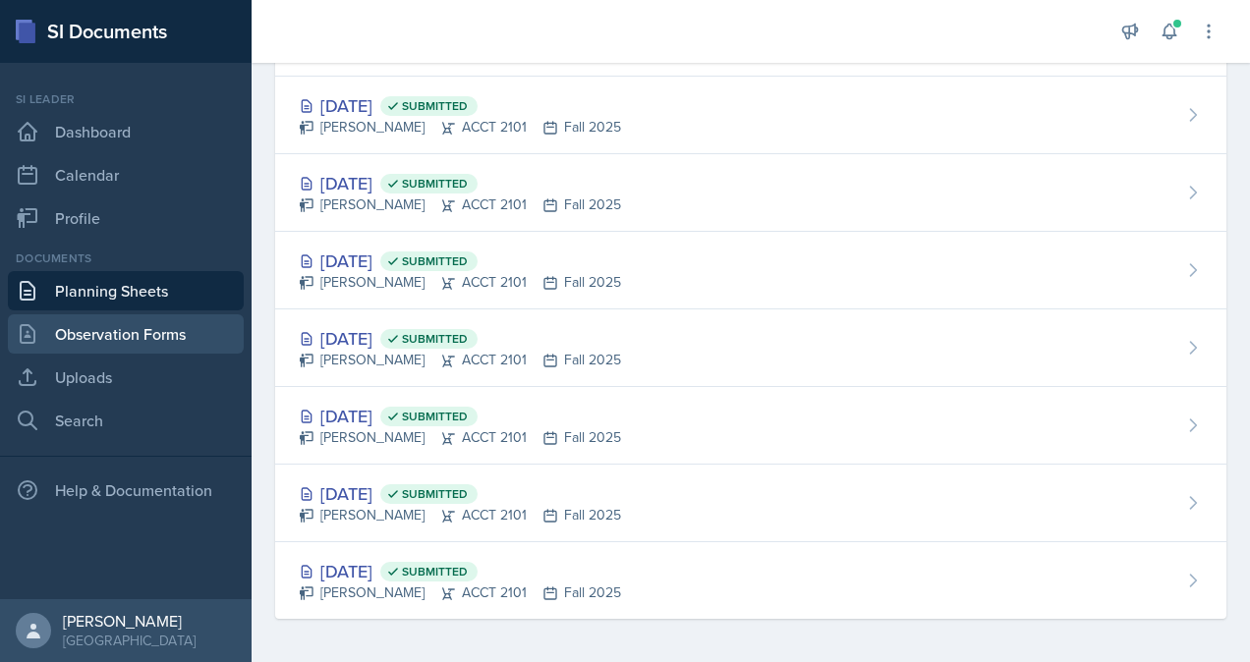
click at [185, 347] on link "Observation Forms" at bounding box center [126, 333] width 236 height 39
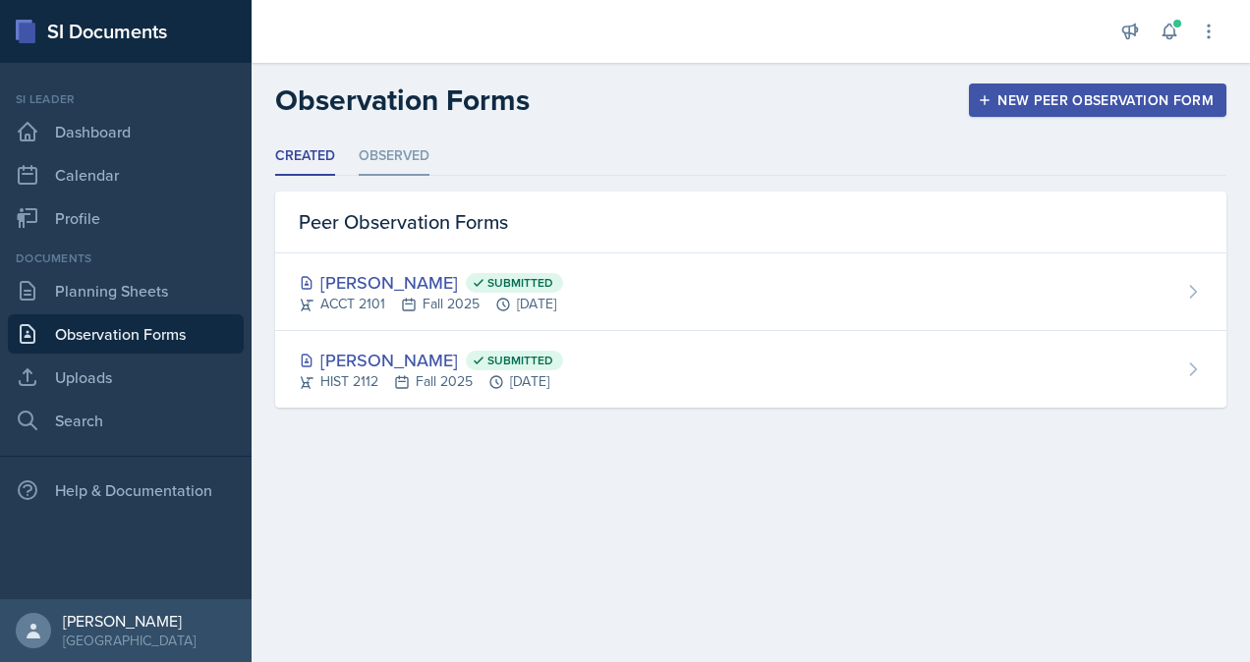
click at [403, 163] on li "Observed" at bounding box center [394, 157] width 71 height 38
